Goal: Task Accomplishment & Management: Complete application form

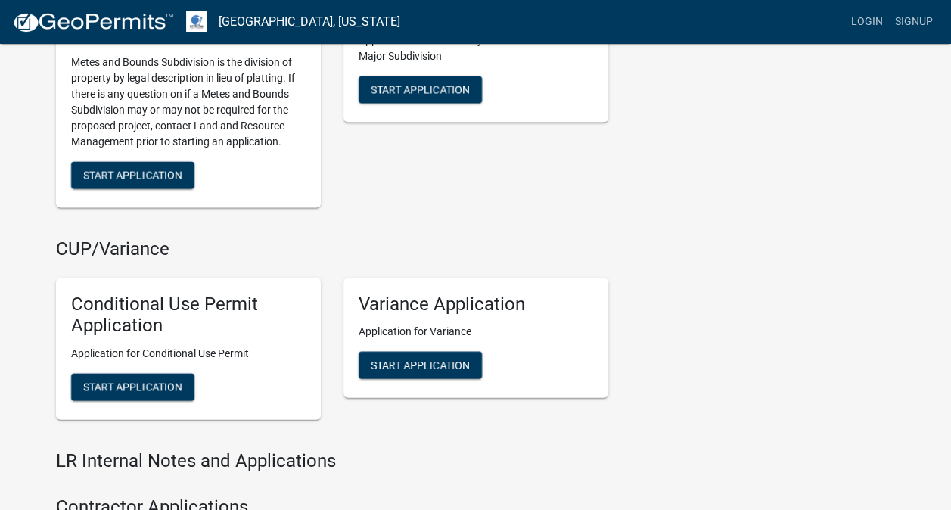
scroll to position [1513, 0]
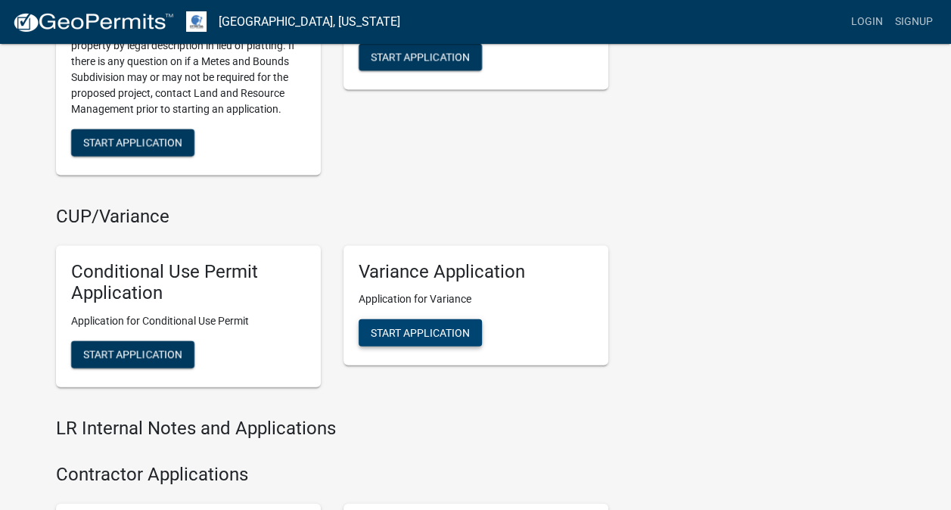
click at [415, 327] on span "Start Application" at bounding box center [420, 333] width 99 height 12
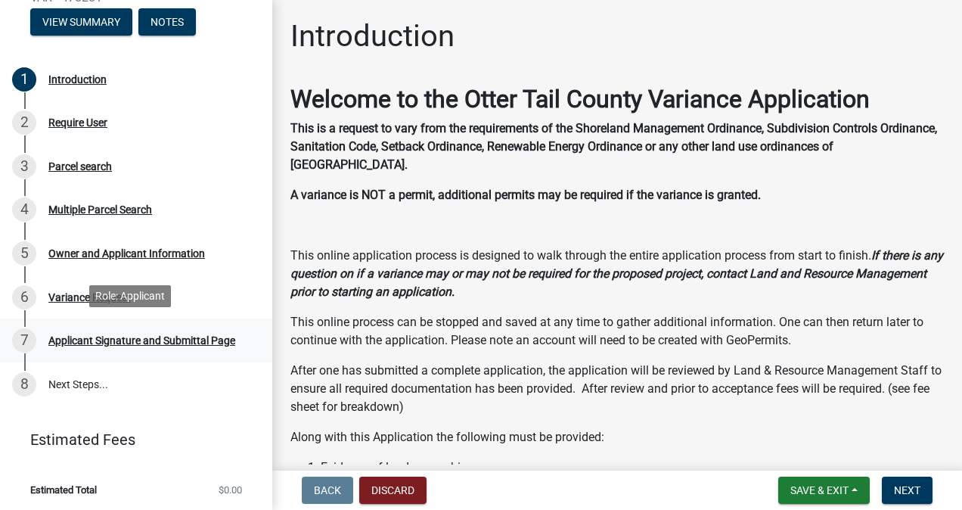
scroll to position [185, 0]
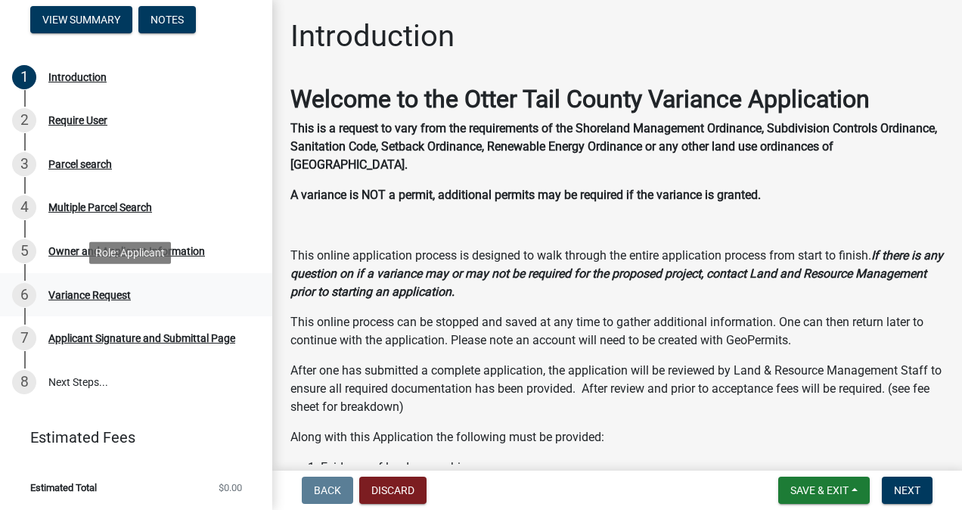
click at [82, 292] on div "Variance Request" at bounding box center [89, 295] width 82 height 11
click at [98, 291] on div "Variance Request" at bounding box center [89, 295] width 82 height 11
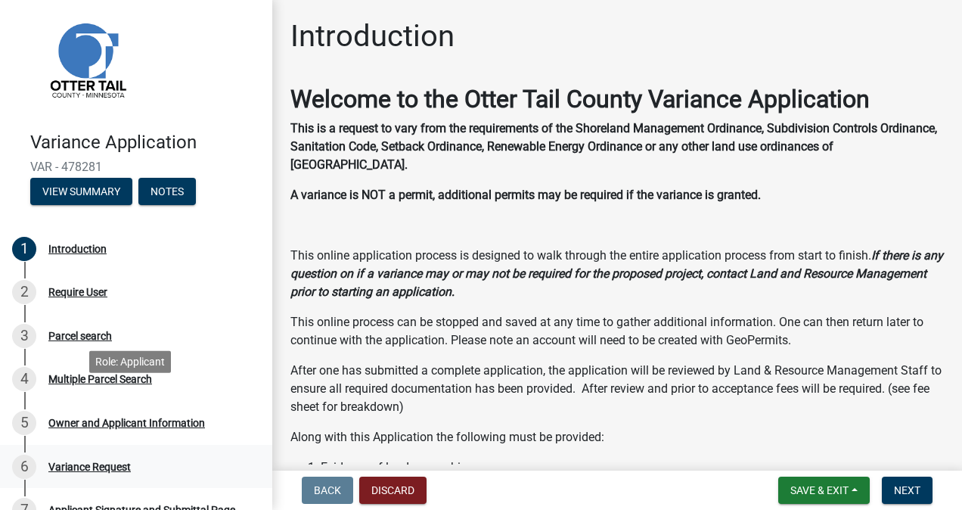
scroll to position [0, 0]
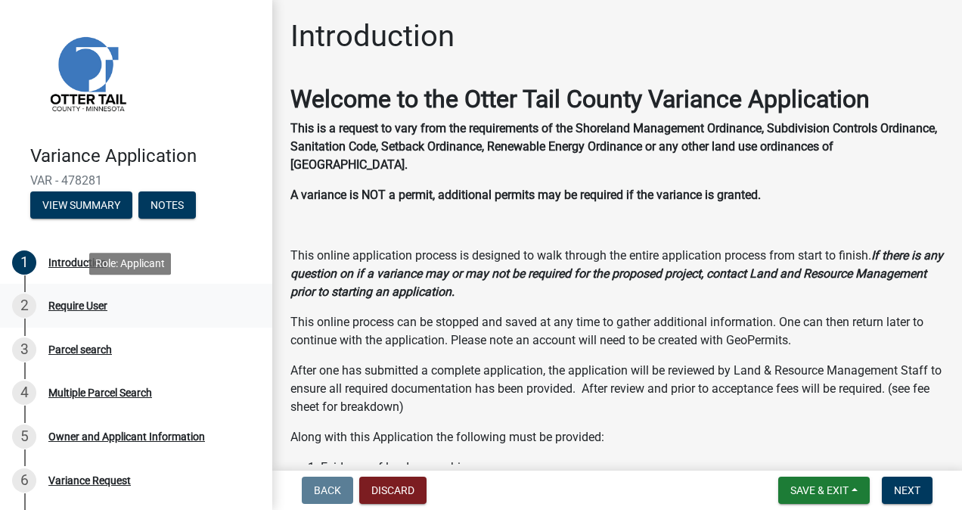
click at [73, 306] on div "Require User" at bounding box center [77, 305] width 59 height 11
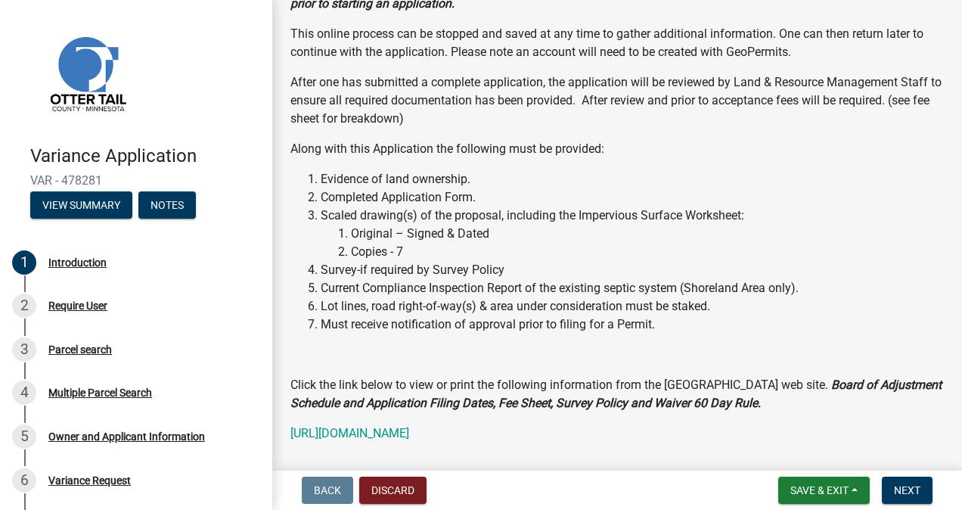
scroll to position [356, 0]
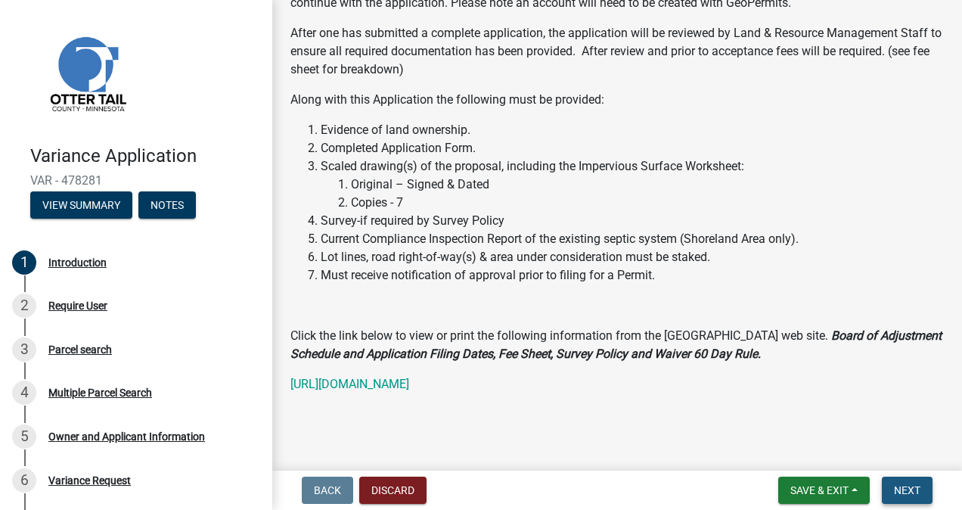
click at [915, 488] on span "Next" at bounding box center [907, 490] width 26 height 12
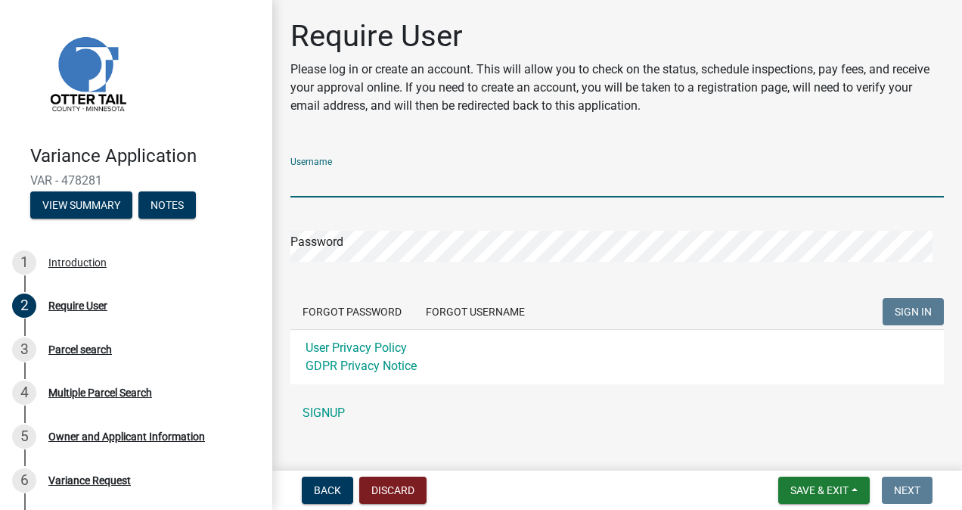
click at [416, 177] on input "Username" at bounding box center [618, 181] width 654 height 31
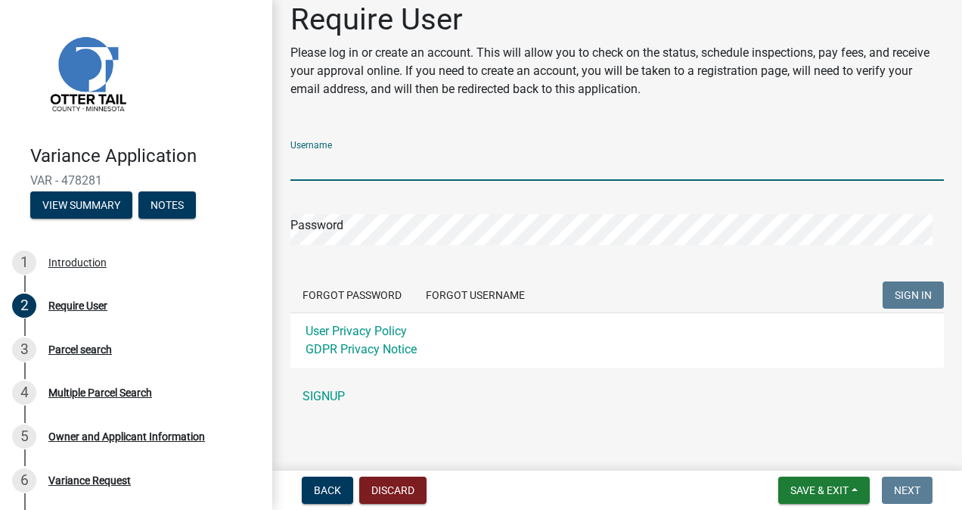
scroll to position [23, 0]
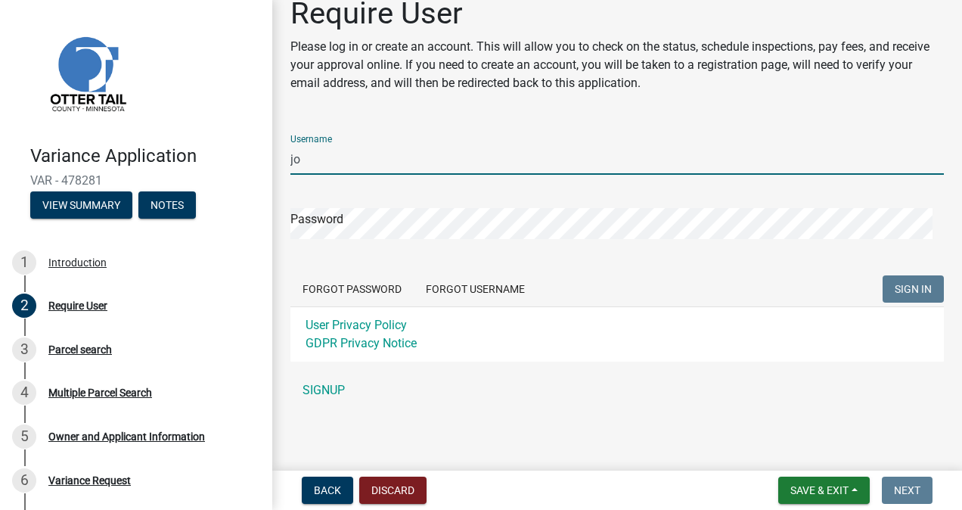
type input "j"
